Goal: Use online tool/utility: Utilize a website feature to perform a specific function

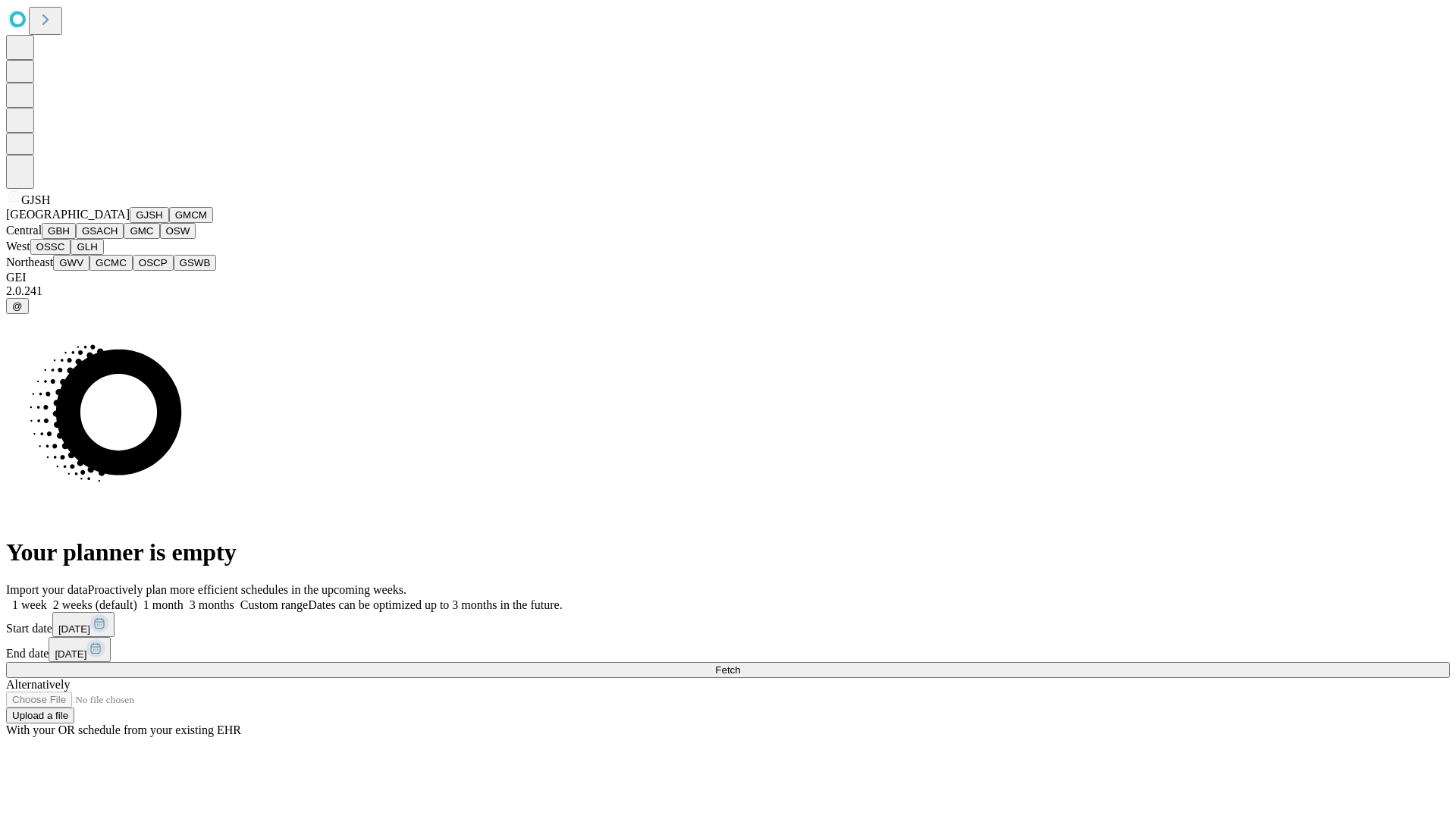
click at [130, 223] on button "GJSH" at bounding box center [149, 215] width 39 height 16
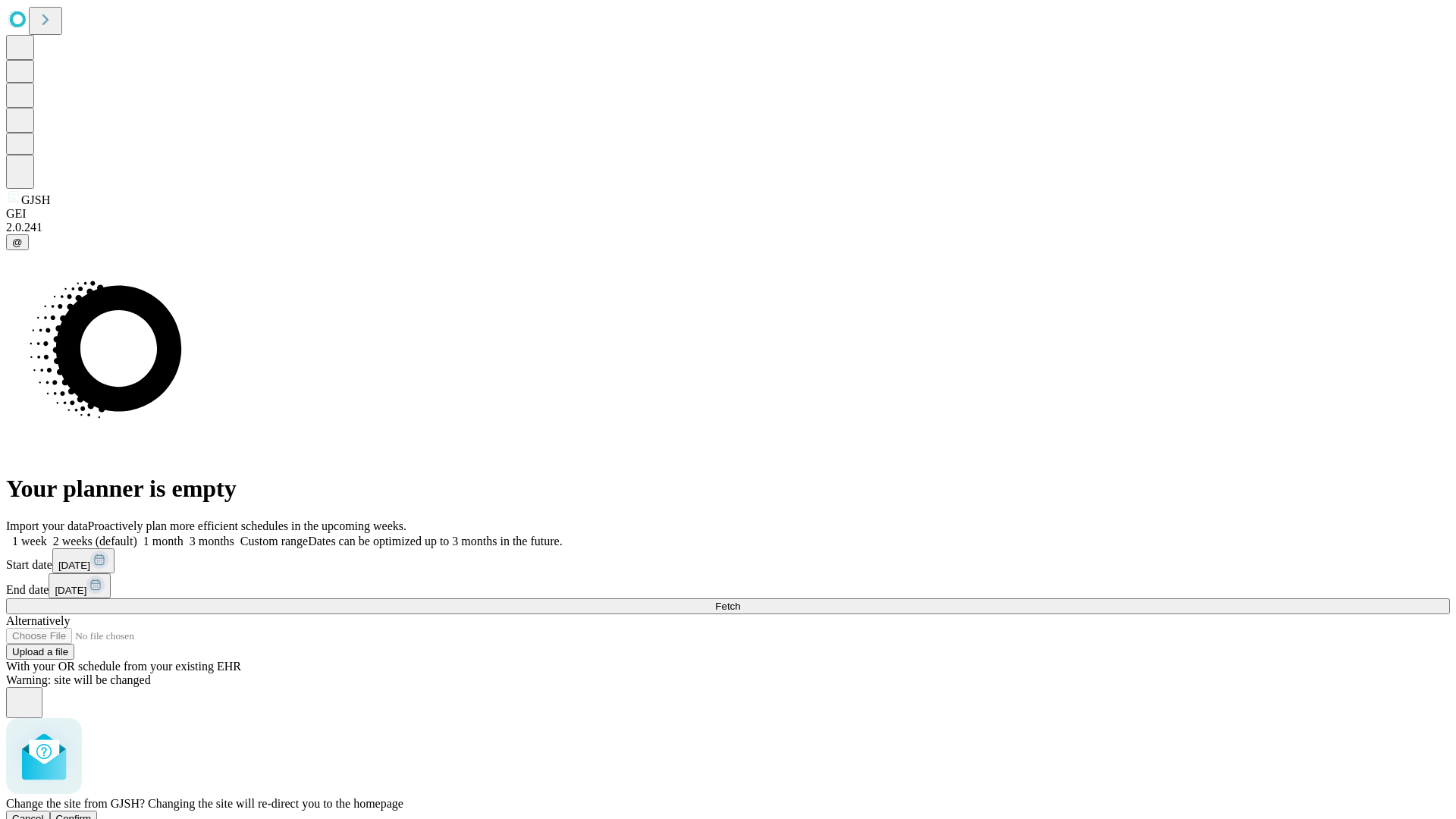
click at [91, 813] on span "Confirm" at bounding box center [74, 818] width 35 height 12
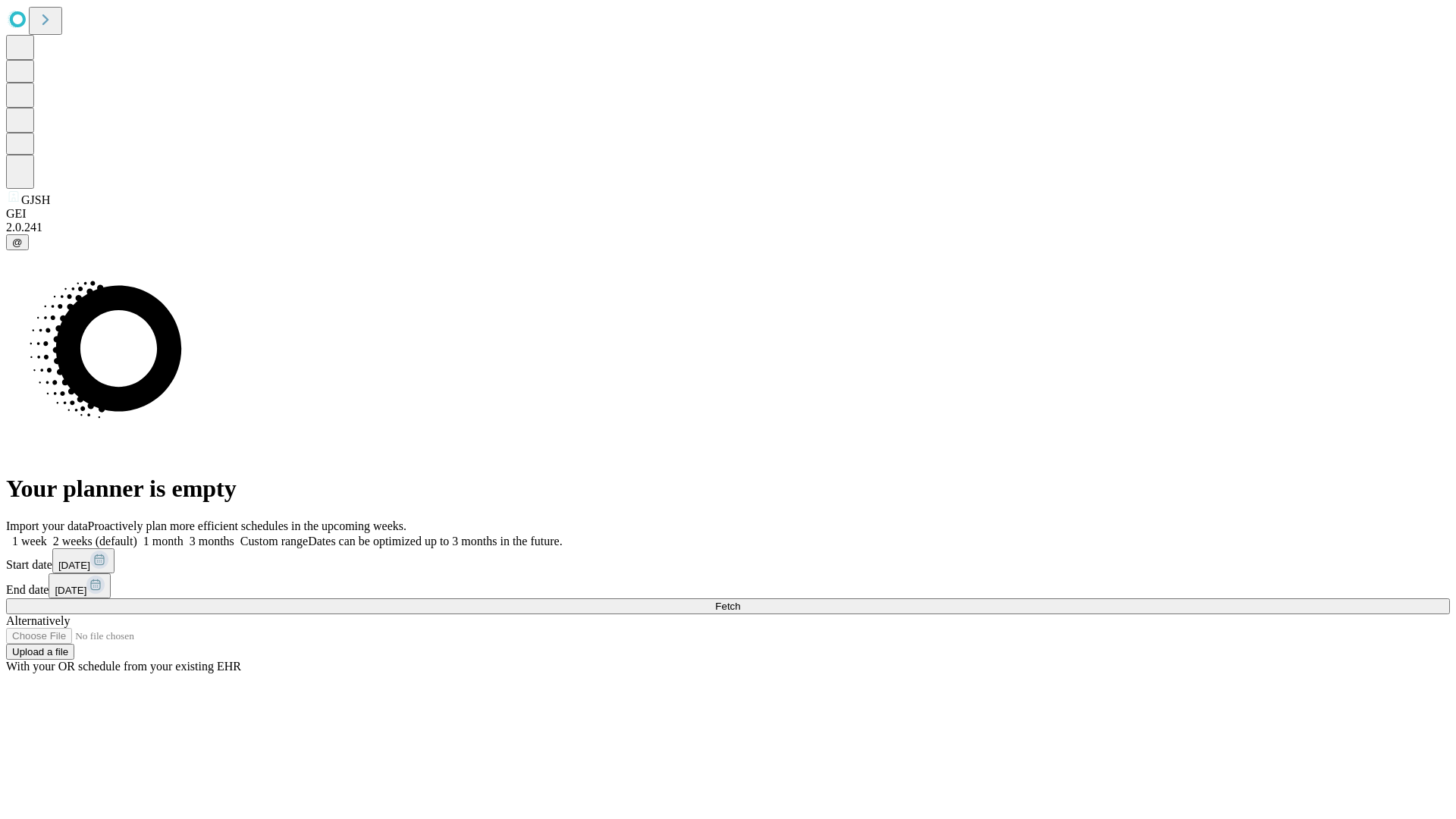
click at [184, 534] on label "1 month" at bounding box center [161, 541] width 46 height 13
click at [740, 601] on span "Fetch" at bounding box center [727, 606] width 25 height 12
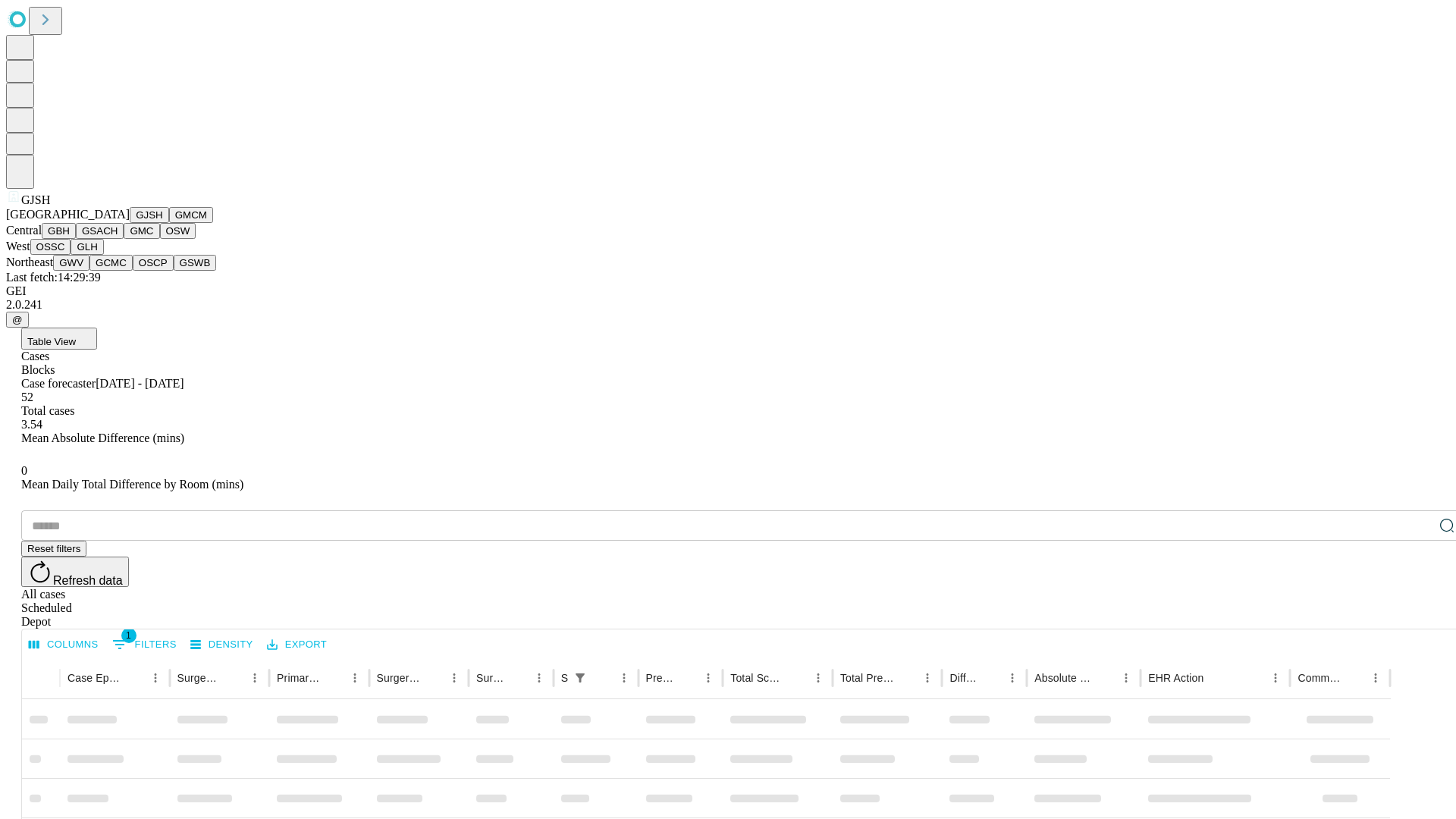
click at [169, 223] on button "GMCM" at bounding box center [191, 215] width 44 height 16
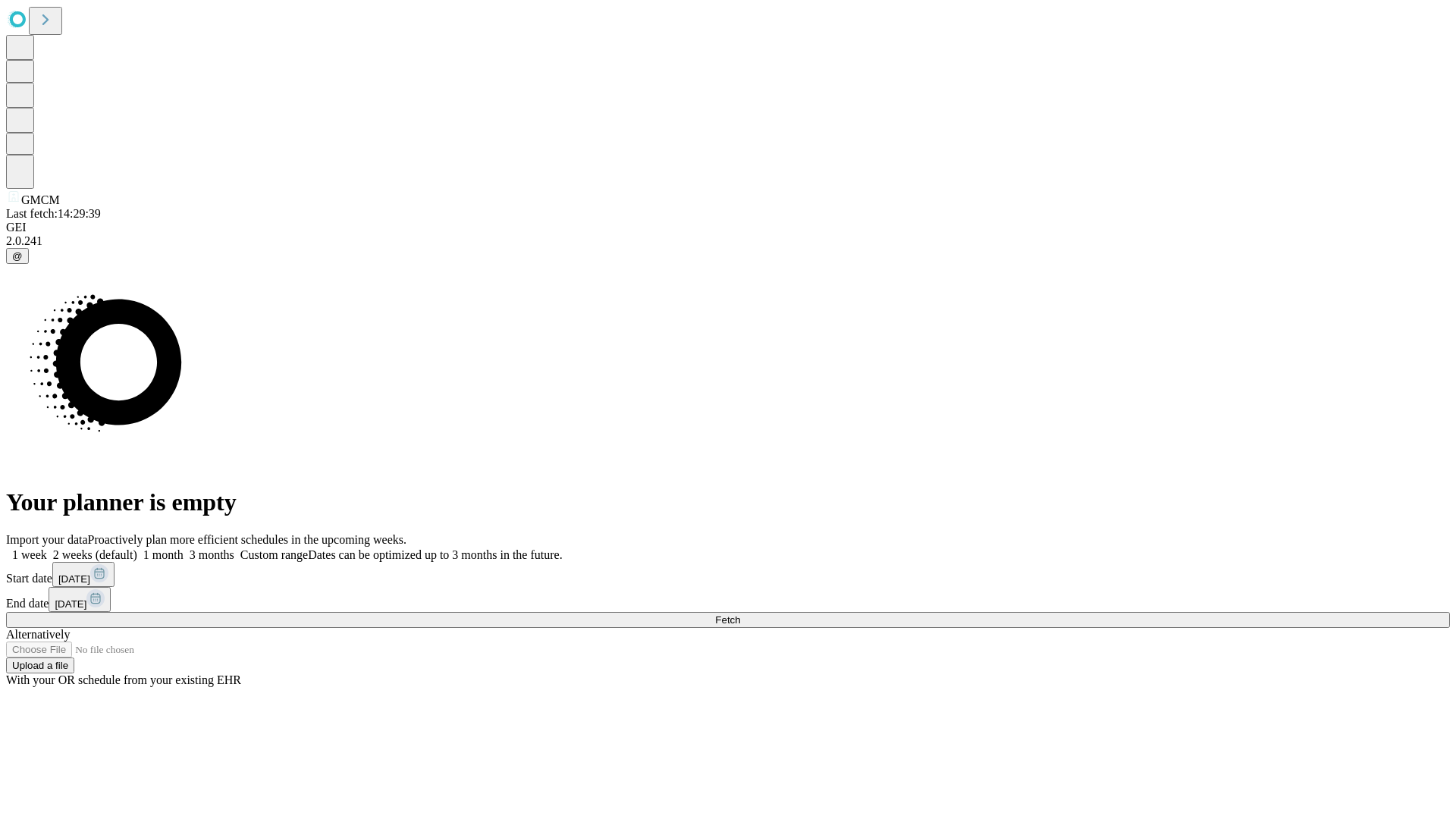
click at [184, 548] on label "1 month" at bounding box center [161, 554] width 46 height 13
click at [740, 614] on span "Fetch" at bounding box center [727, 620] width 25 height 12
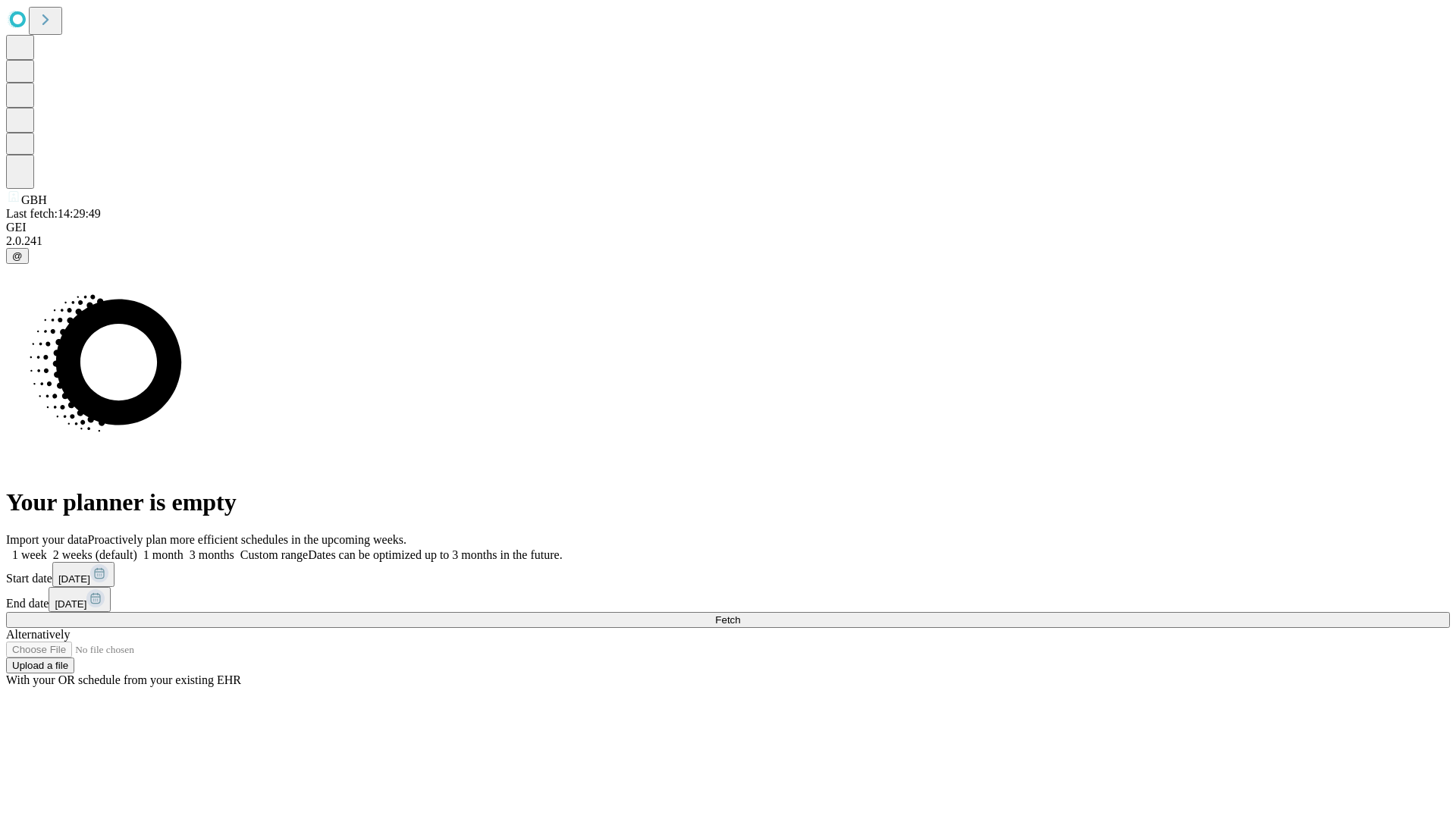
click at [184, 548] on label "1 month" at bounding box center [161, 554] width 46 height 13
click at [740, 614] on span "Fetch" at bounding box center [727, 620] width 25 height 12
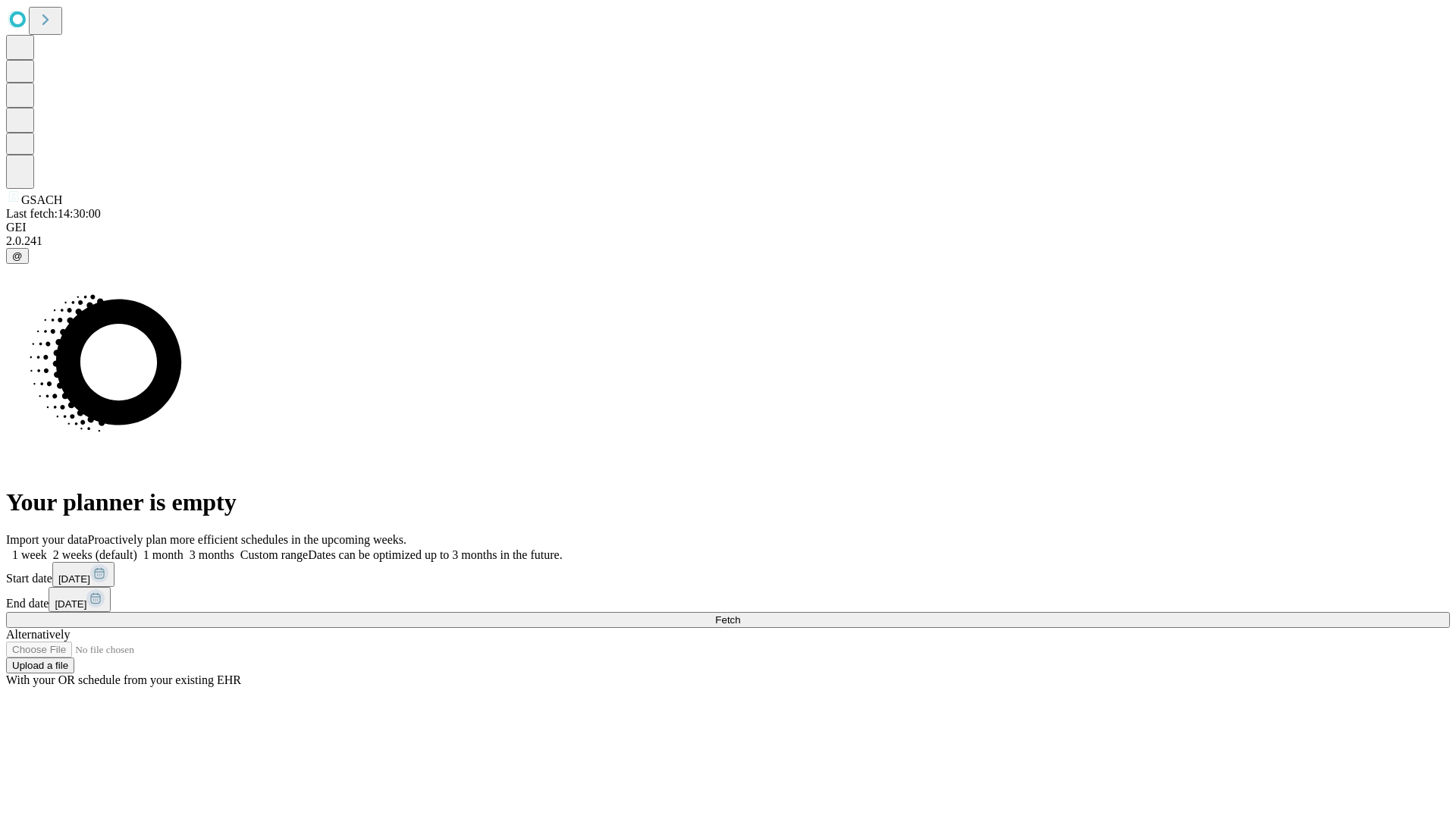
click at [740, 614] on span "Fetch" at bounding box center [727, 620] width 25 height 12
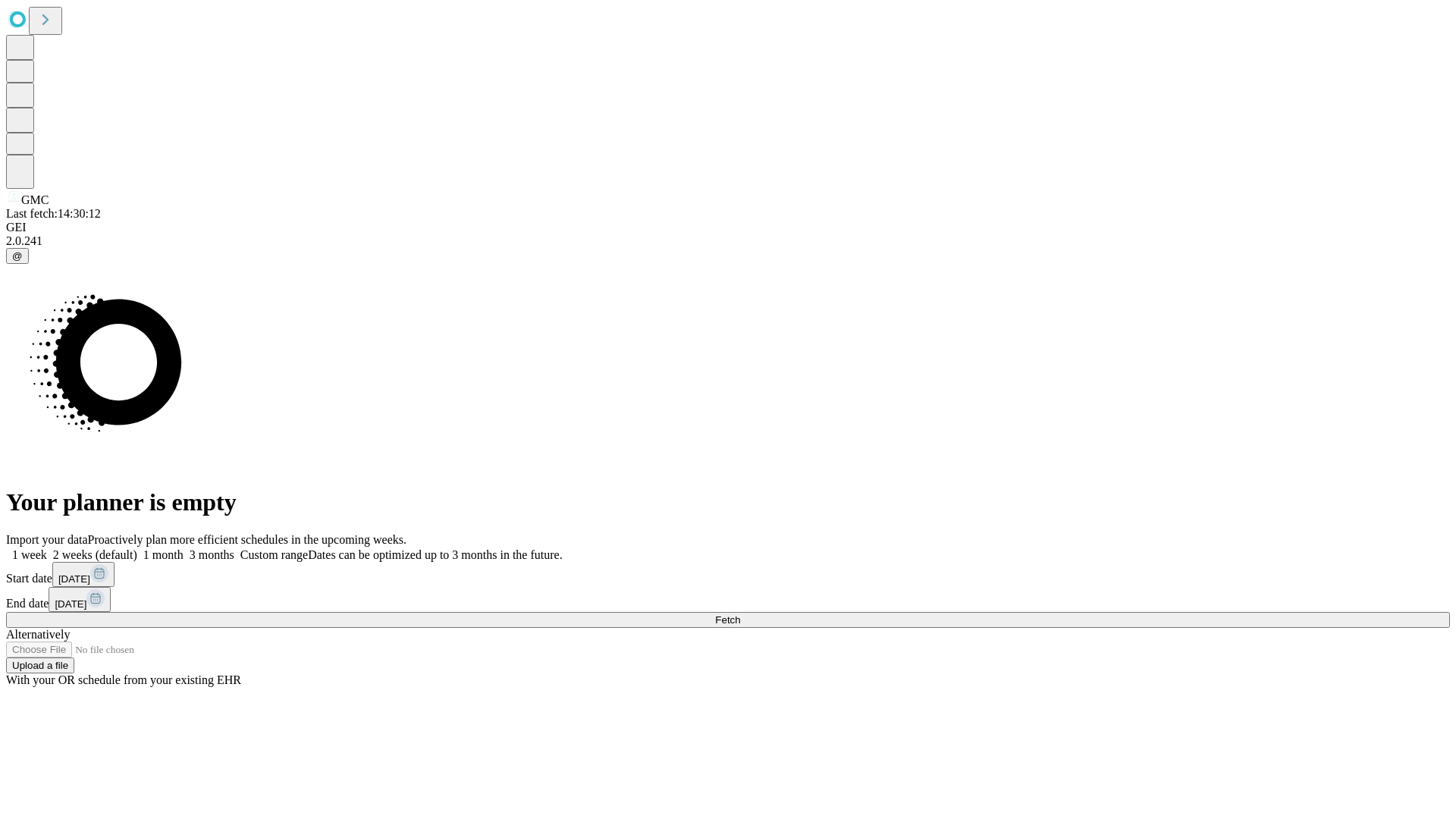
click at [184, 548] on label "1 month" at bounding box center [161, 554] width 46 height 13
click at [740, 614] on span "Fetch" at bounding box center [727, 620] width 25 height 12
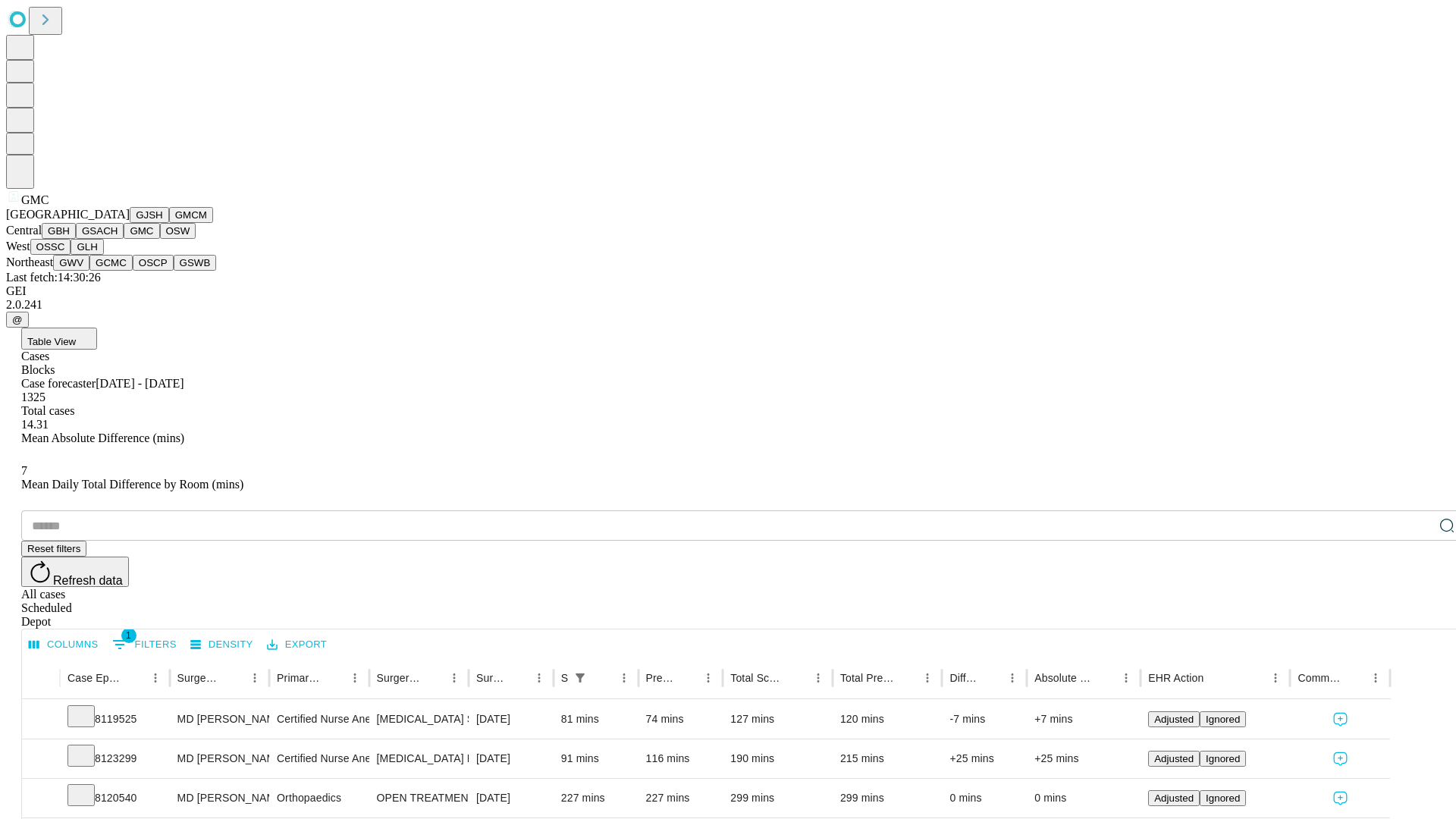
click at [160, 239] on button "OSW" at bounding box center [178, 231] width 36 height 16
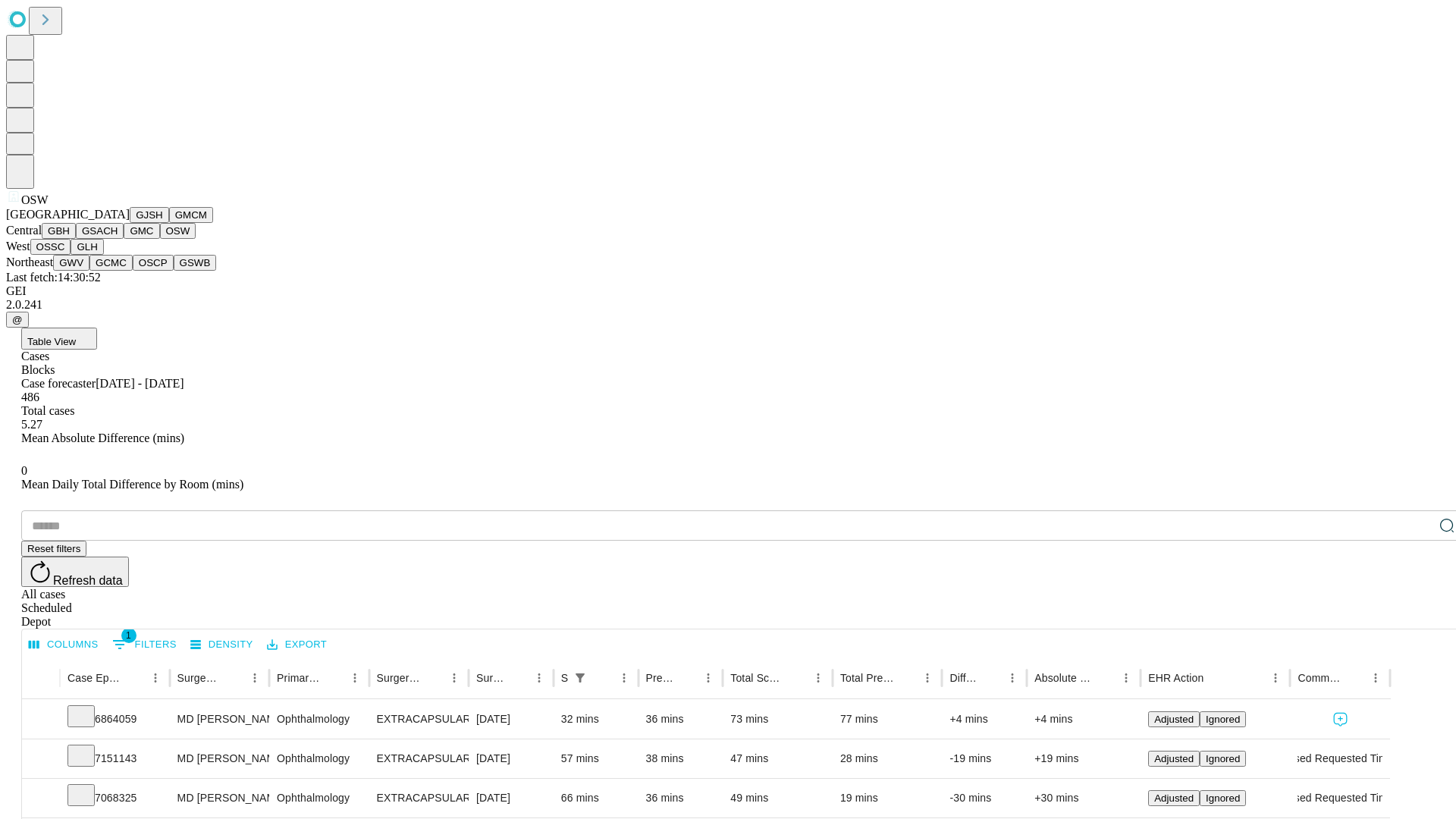
click at [71, 255] on button "OSSC" at bounding box center [50, 247] width 41 height 16
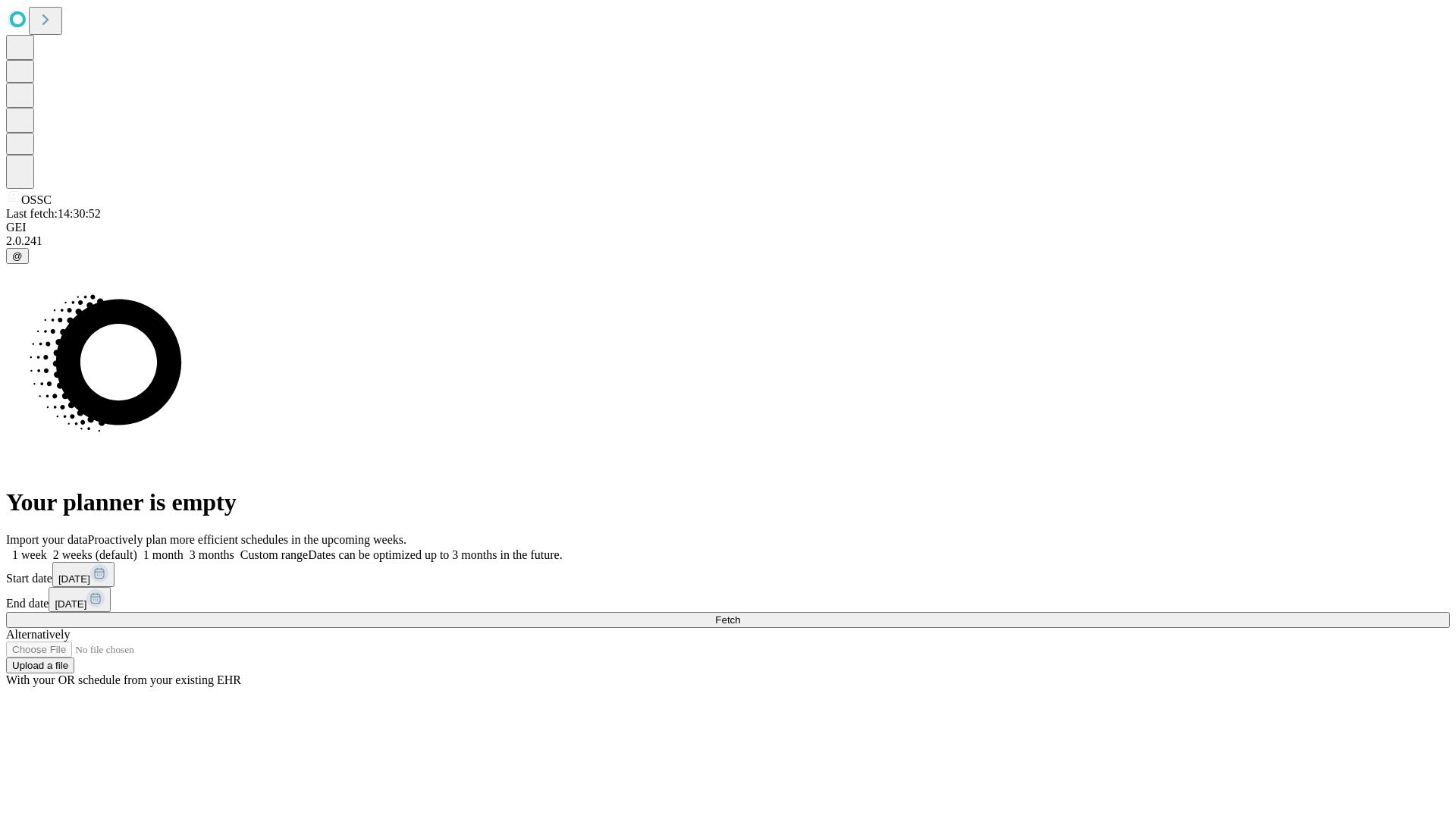
click at [184, 548] on label "1 month" at bounding box center [161, 554] width 46 height 13
click at [740, 614] on span "Fetch" at bounding box center [727, 620] width 25 height 12
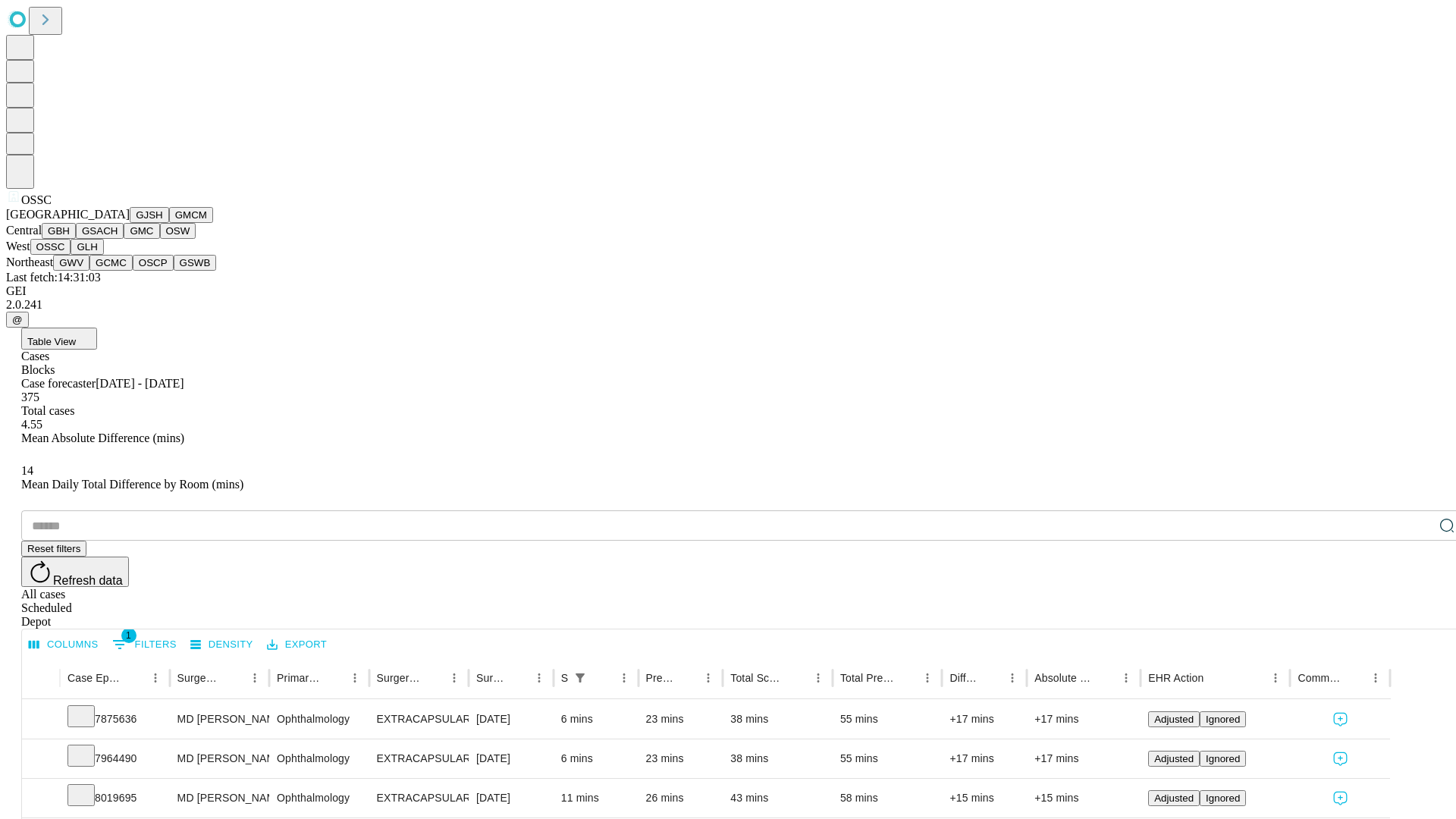
click at [103, 255] on button "GLH" at bounding box center [87, 247] width 32 height 16
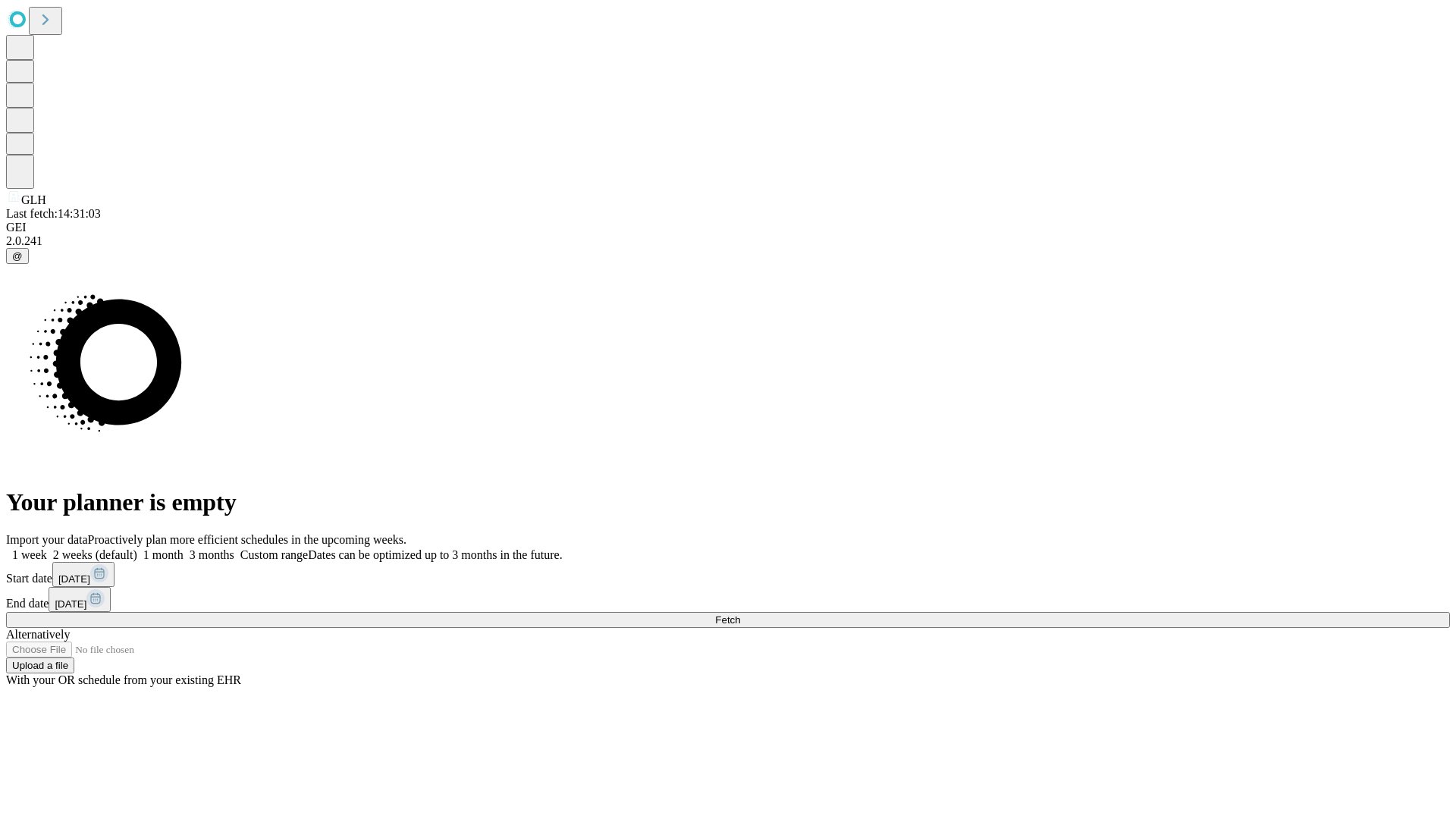
click at [740, 614] on span "Fetch" at bounding box center [727, 620] width 25 height 12
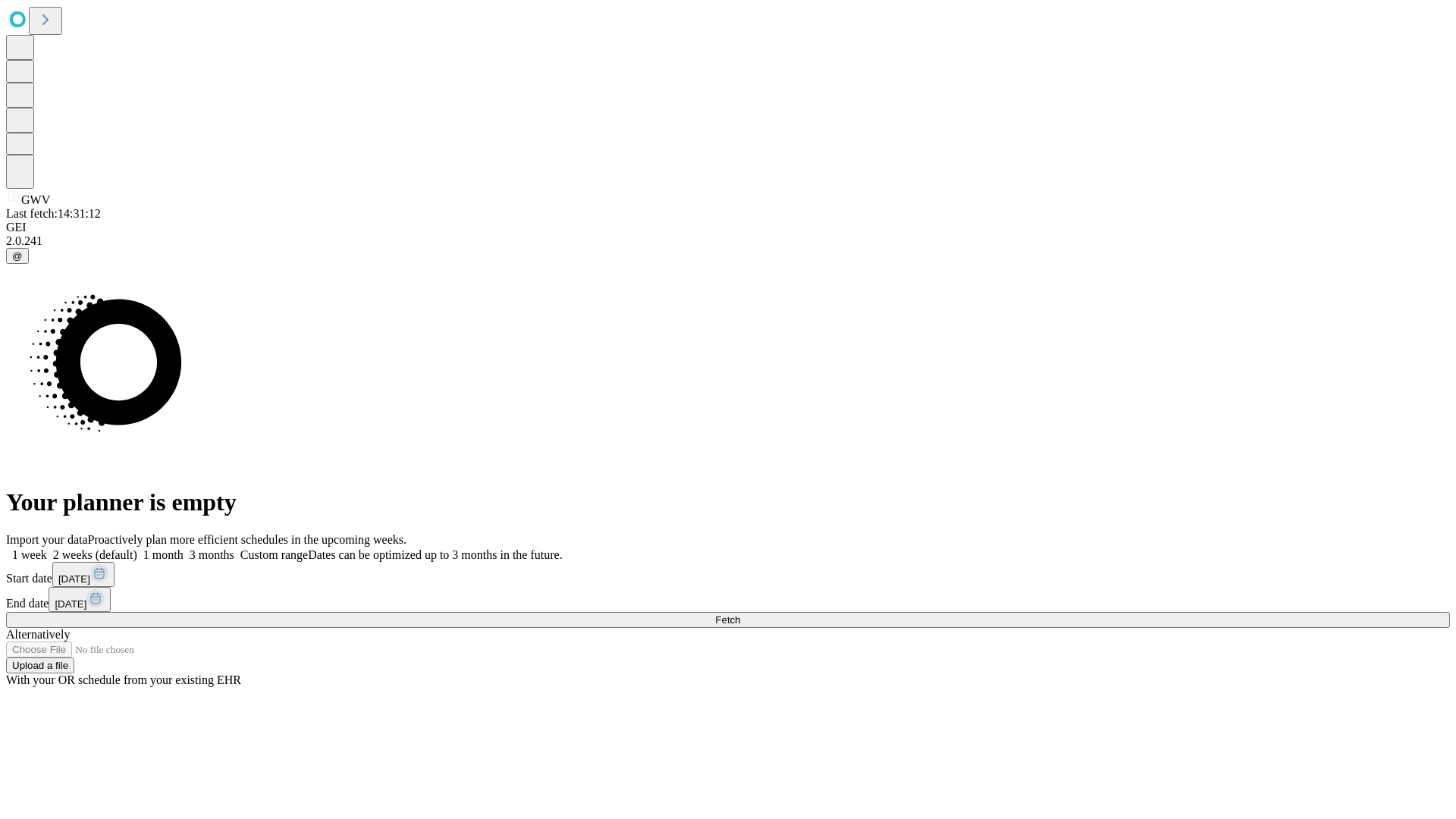
click at [184, 548] on label "1 month" at bounding box center [161, 554] width 46 height 13
click at [740, 614] on span "Fetch" at bounding box center [727, 620] width 25 height 12
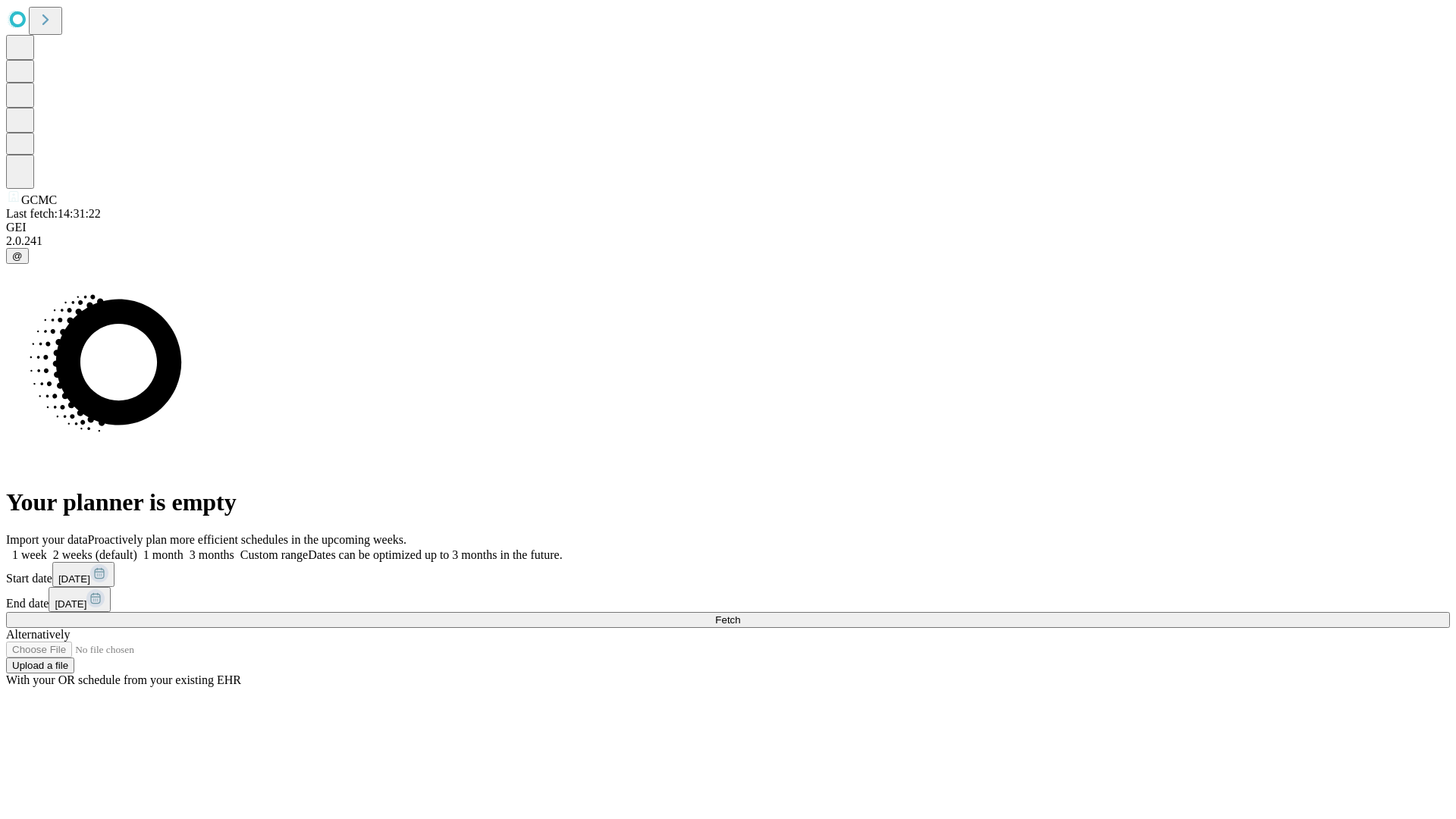
click at [184, 548] on label "1 month" at bounding box center [161, 554] width 46 height 13
click at [740, 614] on span "Fetch" at bounding box center [727, 620] width 25 height 12
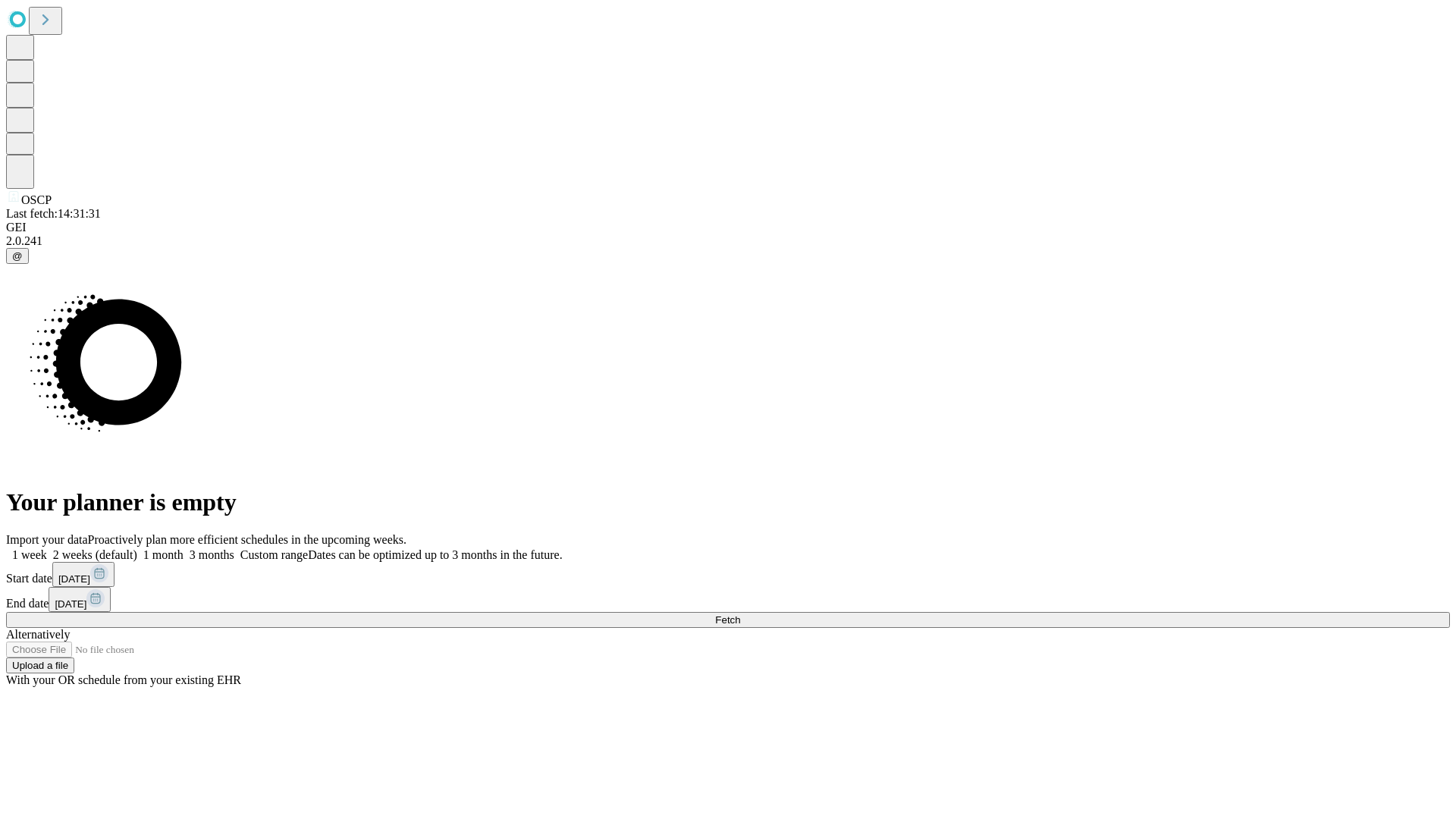
click at [184, 548] on label "1 month" at bounding box center [161, 554] width 46 height 13
click at [740, 614] on span "Fetch" at bounding box center [727, 620] width 25 height 12
